Goal: Information Seeking & Learning: Learn about a topic

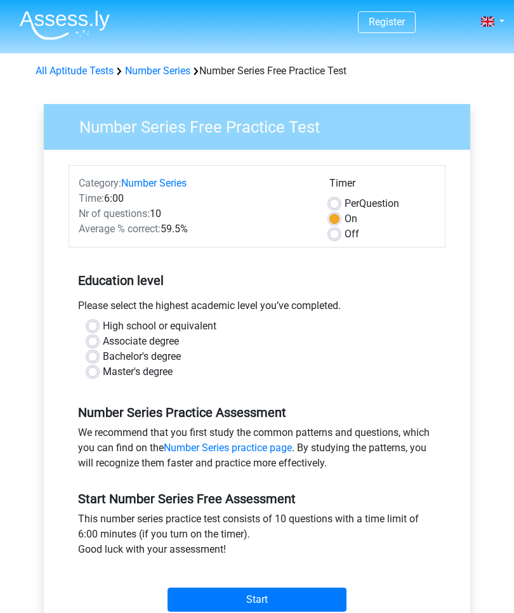
click at [103, 360] on label "Bachelor's degree" at bounding box center [142, 356] width 78 height 15
click at [95, 360] on input "Bachelor's degree" at bounding box center [93, 355] width 10 height 13
radio input "true"
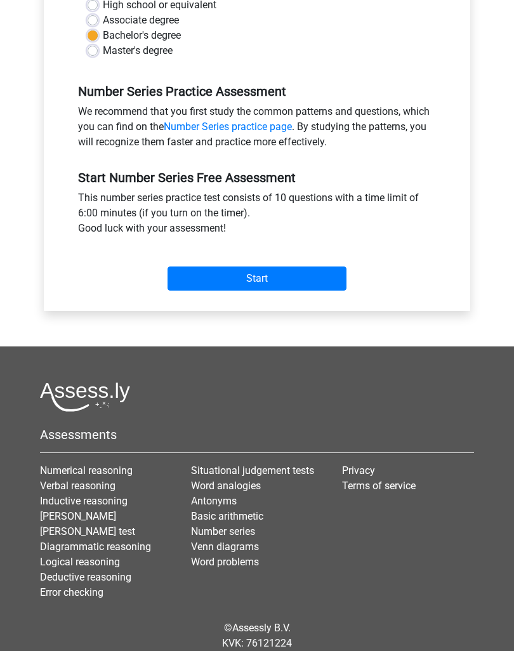
scroll to position [326, 0]
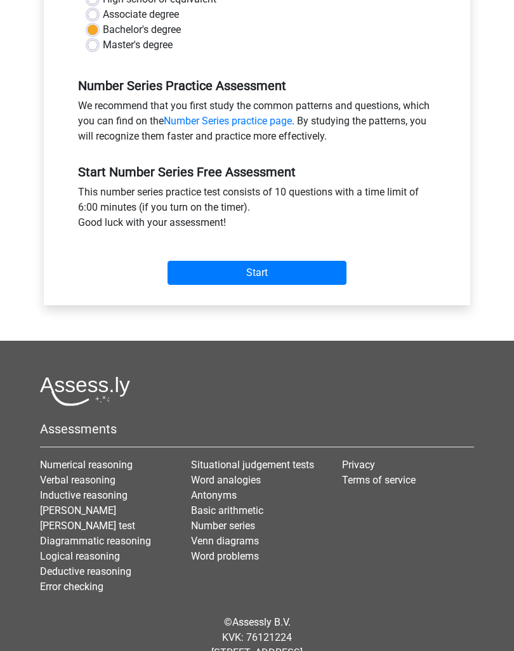
click at [255, 265] on input "Start" at bounding box center [257, 274] width 179 height 24
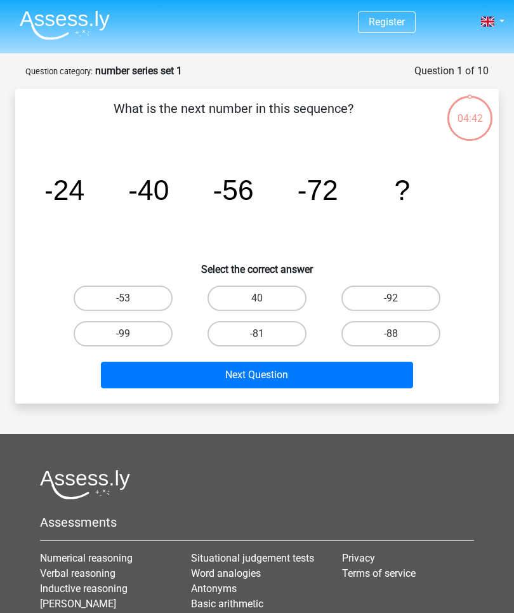
click at [415, 326] on label "-88" at bounding box center [391, 333] width 99 height 25
click at [399, 334] on input "-88" at bounding box center [395, 338] width 8 height 8
radio input "true"
click at [381, 375] on button "Next Question" at bounding box center [257, 375] width 313 height 27
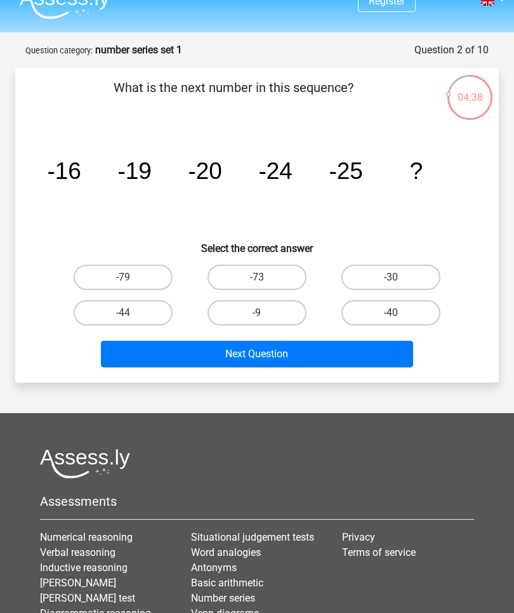
scroll to position [2, 0]
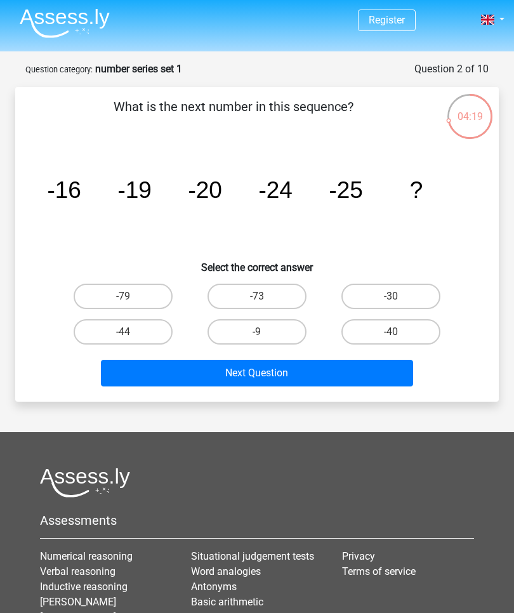
click at [420, 300] on label "-30" at bounding box center [391, 296] width 99 height 25
click at [399, 300] on input "-30" at bounding box center [395, 301] width 8 height 8
radio input "true"
click at [345, 378] on button "Next Question" at bounding box center [257, 373] width 313 height 27
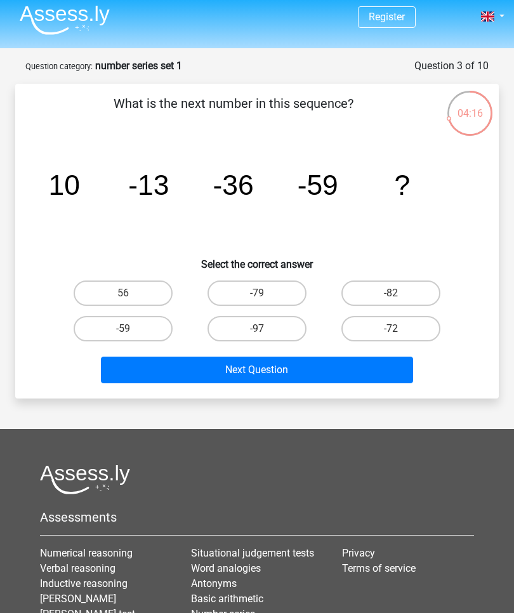
scroll to position [0, 0]
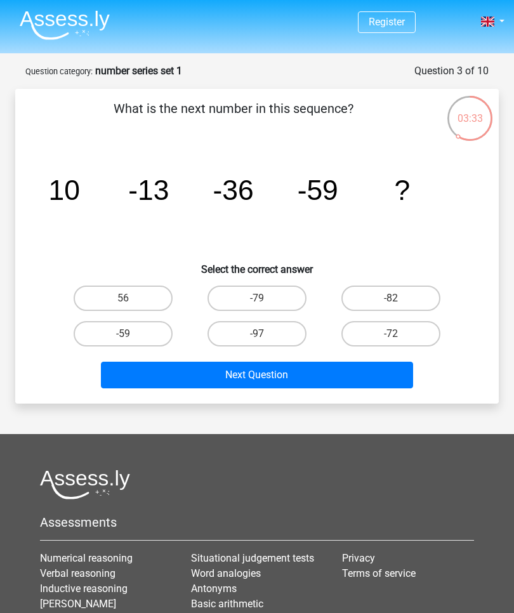
click at [420, 335] on label "-72" at bounding box center [391, 333] width 99 height 25
click at [399, 335] on input "-72" at bounding box center [395, 338] width 8 height 8
radio input "true"
click at [388, 384] on button "Next Question" at bounding box center [257, 375] width 313 height 27
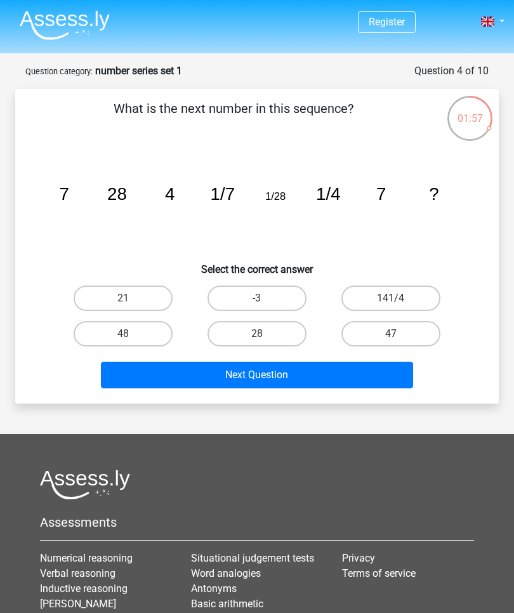
click at [276, 338] on label "28" at bounding box center [257, 333] width 99 height 25
click at [265, 338] on input "28" at bounding box center [261, 338] width 8 height 8
radio input "true"
click at [358, 372] on button "Next Question" at bounding box center [257, 375] width 313 height 27
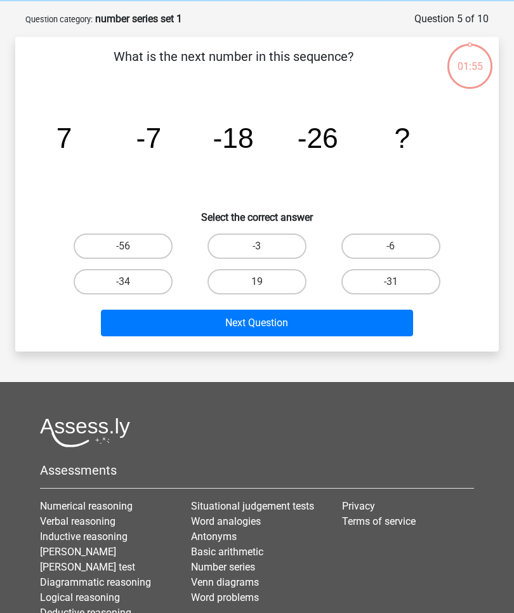
scroll to position [63, 0]
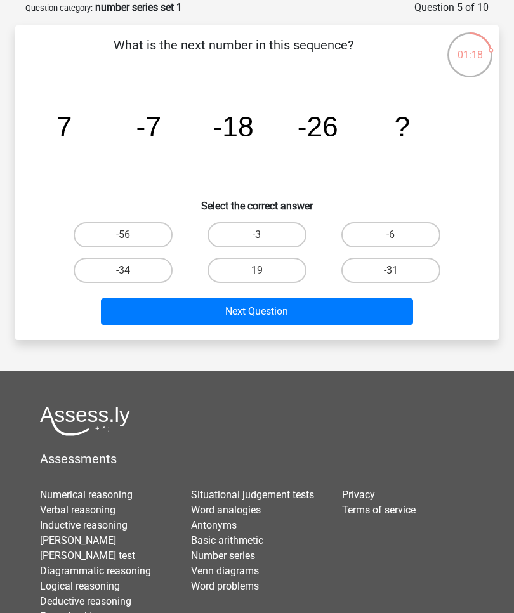
click at [406, 270] on label "-31" at bounding box center [391, 270] width 99 height 25
click at [399, 270] on input "-31" at bounding box center [395, 274] width 8 height 8
radio input "true"
click at [380, 315] on button "Next Question" at bounding box center [257, 311] width 313 height 27
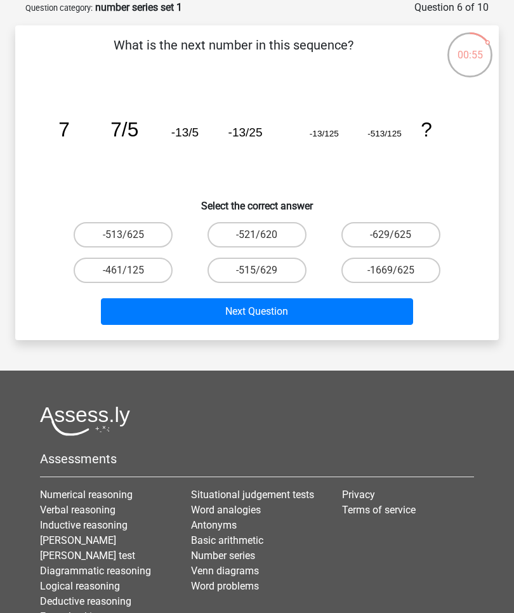
click at [142, 239] on label "-513/625" at bounding box center [123, 234] width 99 height 25
click at [131, 239] on input "-513/625" at bounding box center [127, 239] width 8 height 8
radio input "true"
click at [354, 317] on button "Next Question" at bounding box center [257, 311] width 313 height 27
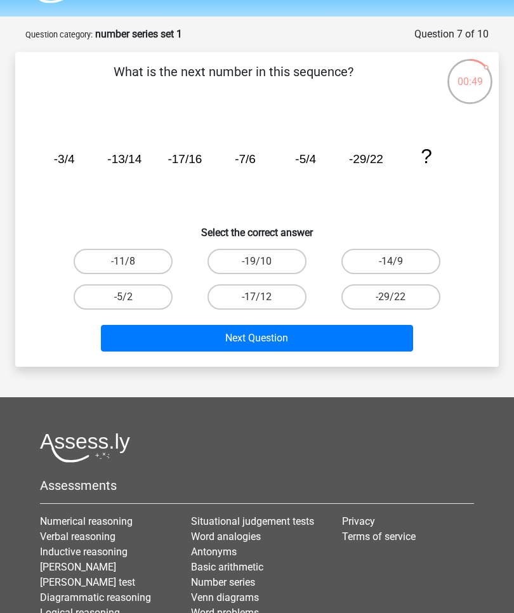
scroll to position [32, 0]
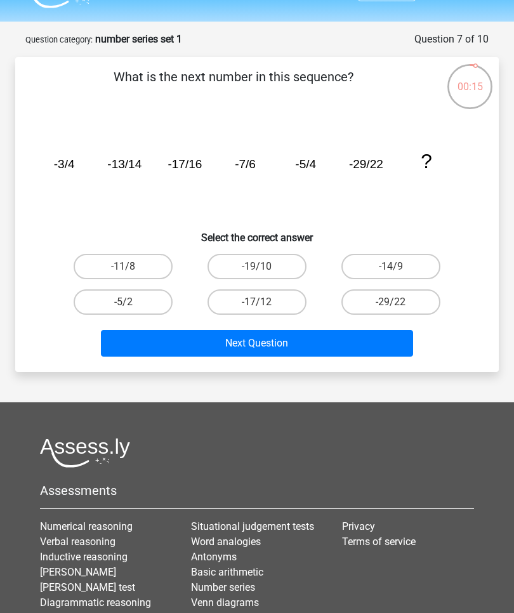
click at [405, 275] on label "-14/9" at bounding box center [391, 266] width 99 height 25
click at [399, 275] on input "-14/9" at bounding box center [395, 271] width 8 height 8
radio input "true"
click at [337, 341] on button "Next Question" at bounding box center [257, 343] width 313 height 27
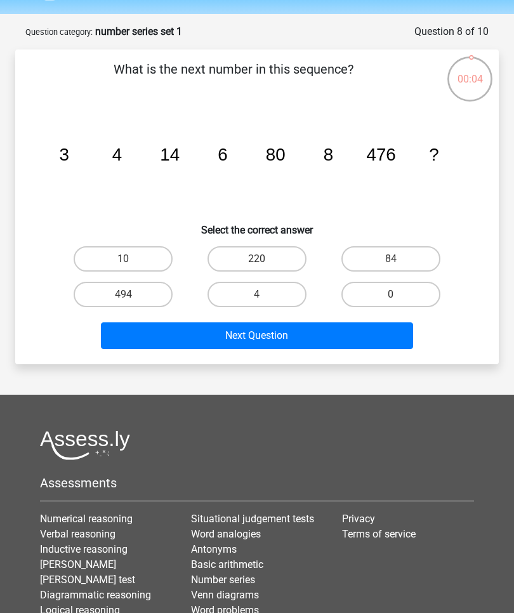
scroll to position [39, 0]
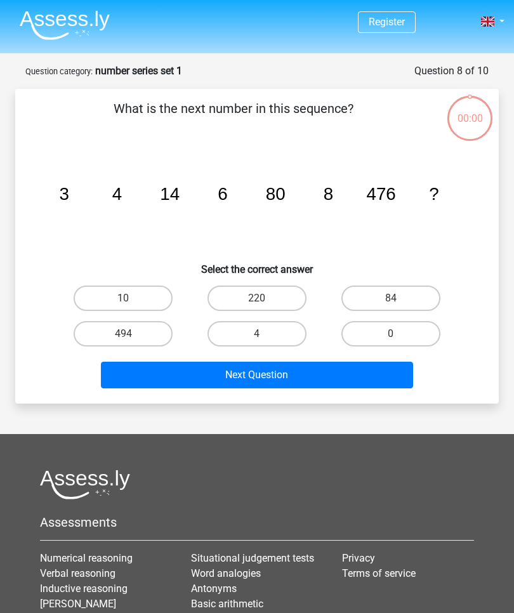
scroll to position [39, 0]
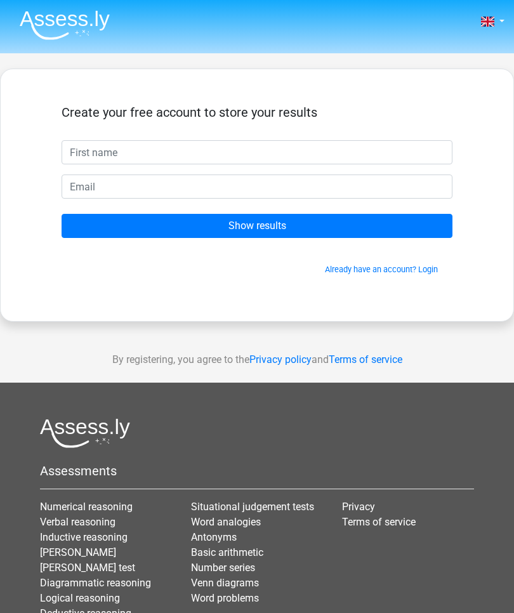
click at [403, 157] on input "text" at bounding box center [257, 152] width 391 height 24
type input "Nampueng"
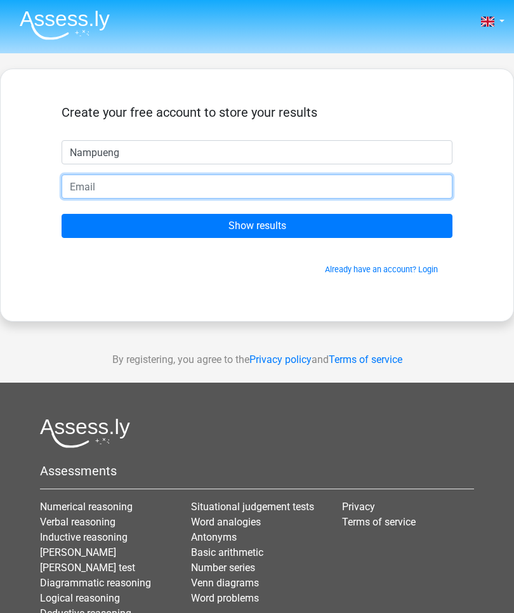
click at [312, 189] on input "email" at bounding box center [257, 187] width 391 height 24
type input "pueng_29962@hotmail.com"
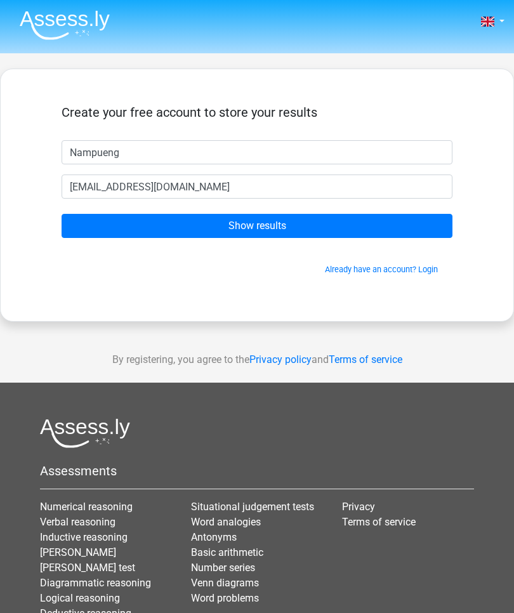
click at [380, 223] on input "Show results" at bounding box center [257, 226] width 391 height 24
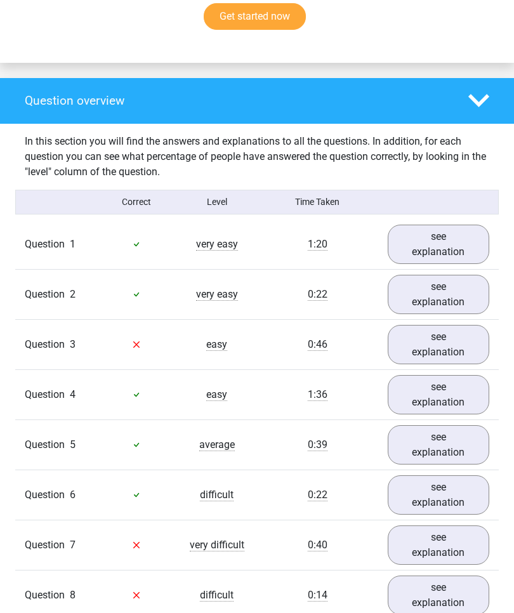
scroll to position [876, 0]
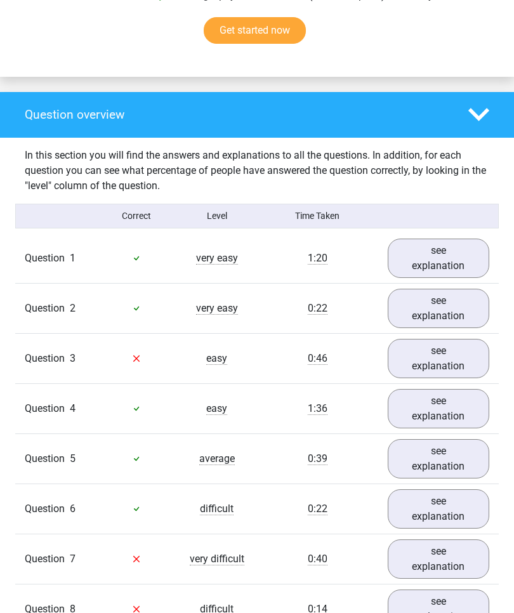
click at [446, 354] on link "see explanation" at bounding box center [439, 358] width 102 height 39
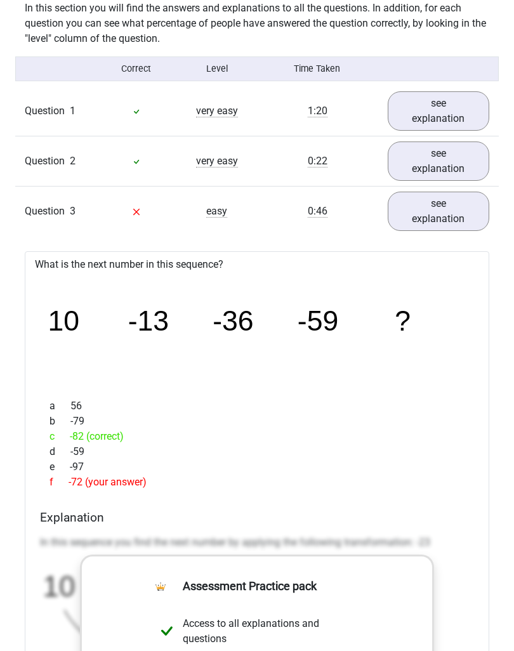
scroll to position [1006, 0]
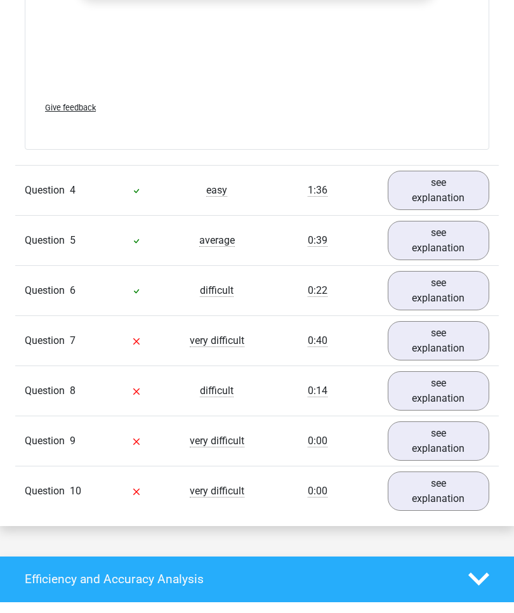
click at [452, 343] on link "see explanation" at bounding box center [439, 340] width 102 height 39
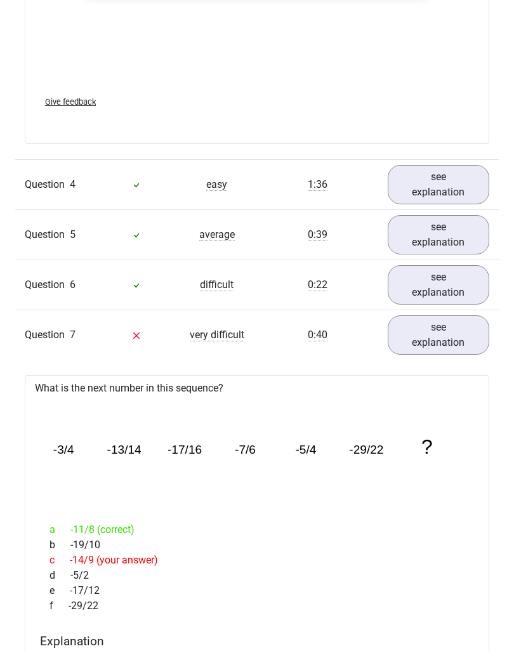
scroll to position [1836, 0]
click at [452, 279] on link "see explanation" at bounding box center [439, 285] width 102 height 39
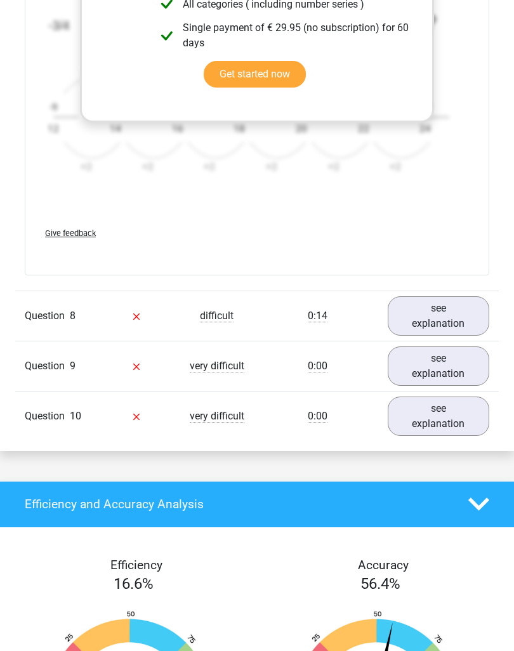
scroll to position [3171, 0]
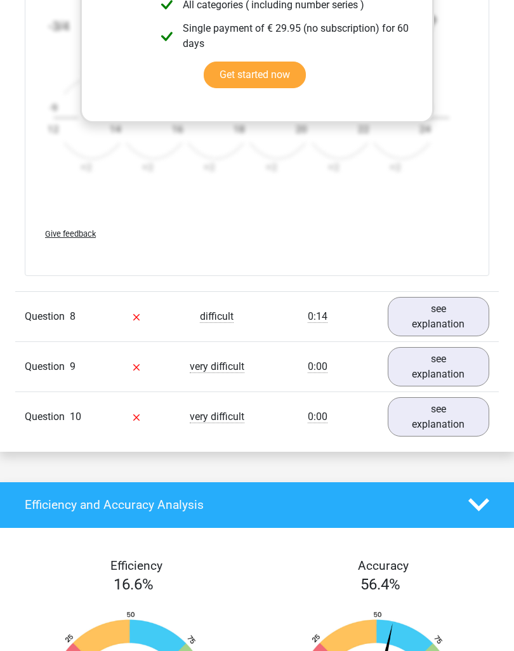
click at [437, 313] on link "see explanation" at bounding box center [439, 316] width 102 height 39
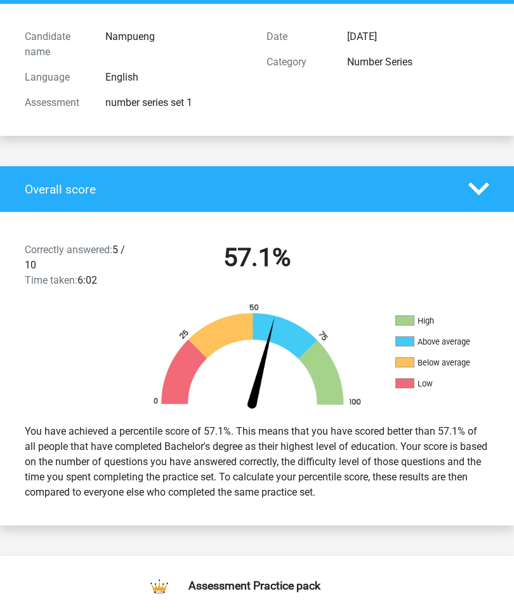
scroll to position [0, 0]
